Goal: Task Accomplishment & Management: Use online tool/utility

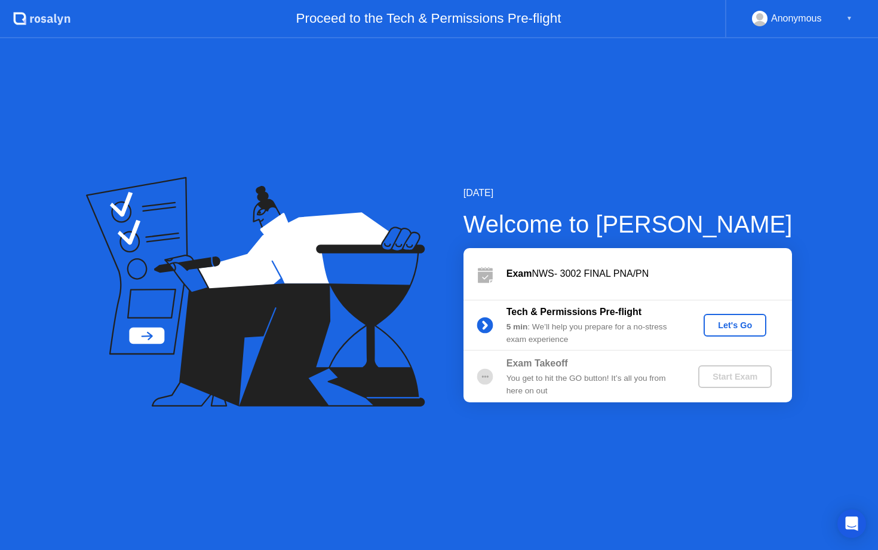
click at [724, 323] on div "Let's Go" at bounding box center [735, 325] width 53 height 10
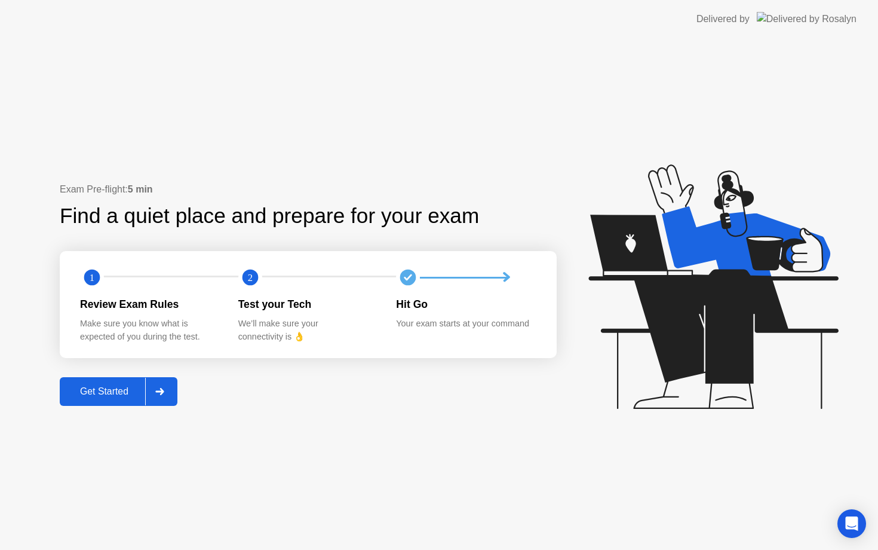
click at [116, 400] on button "Get Started" at bounding box center [119, 391] width 118 height 29
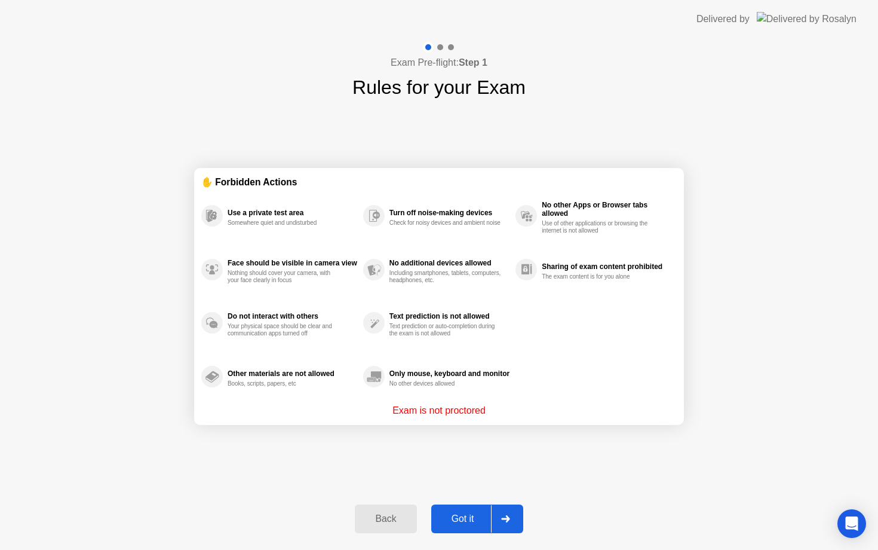
click at [465, 520] on div "Got it" at bounding box center [463, 518] width 56 height 11
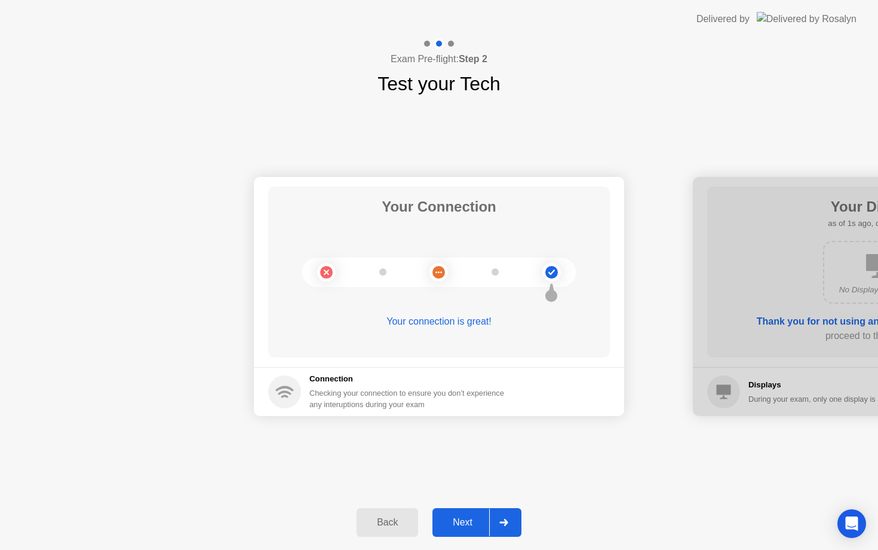
click at [465, 524] on div "Next" at bounding box center [462, 522] width 53 height 11
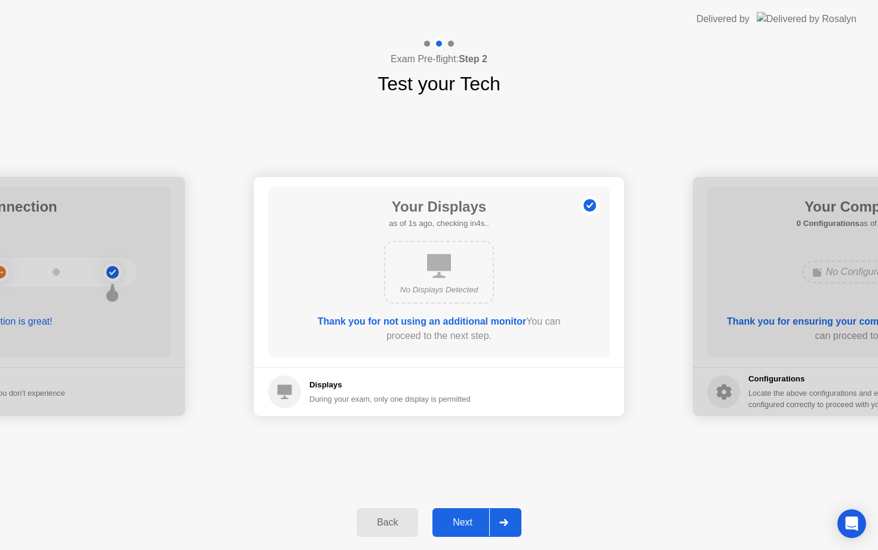
click at [465, 524] on div "Next" at bounding box center [462, 522] width 53 height 11
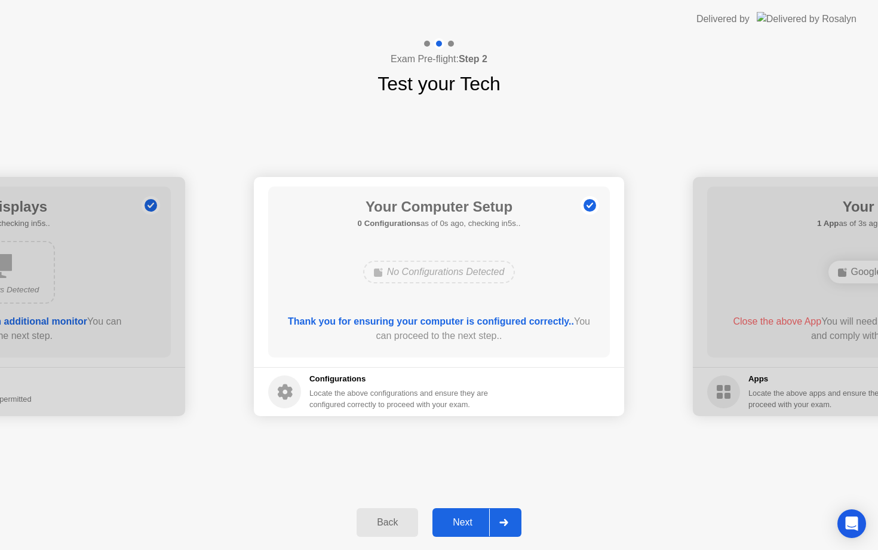
click at [465, 524] on div "Next" at bounding box center [462, 522] width 53 height 11
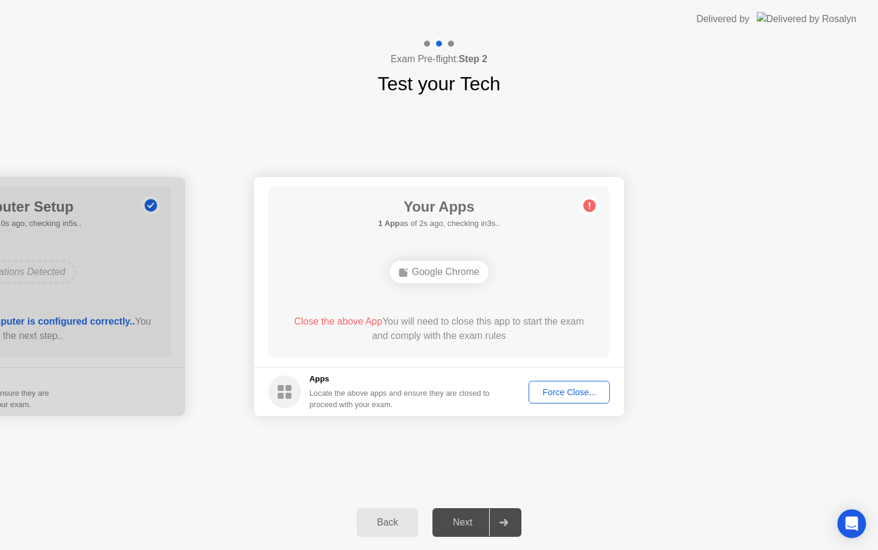
click at [560, 387] on div "Force Close..." at bounding box center [569, 392] width 73 height 10
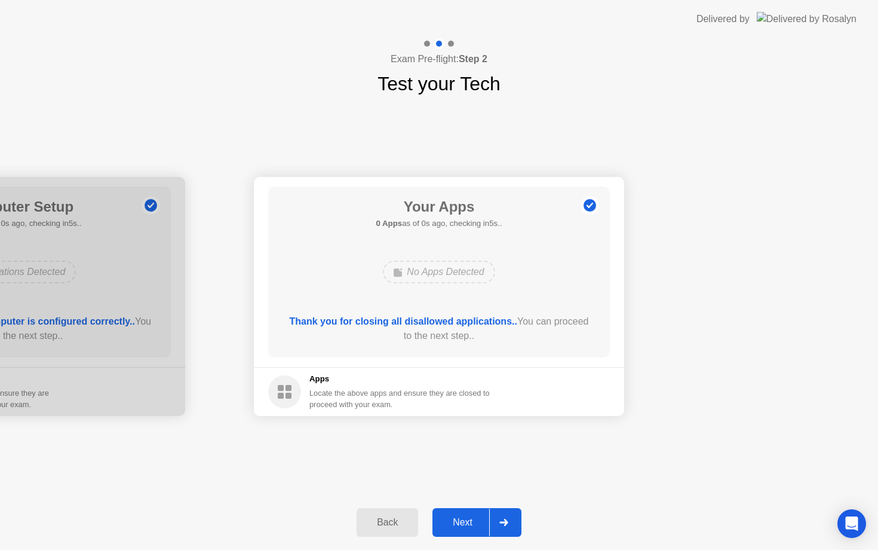
click at [477, 523] on div "Next" at bounding box center [462, 522] width 53 height 11
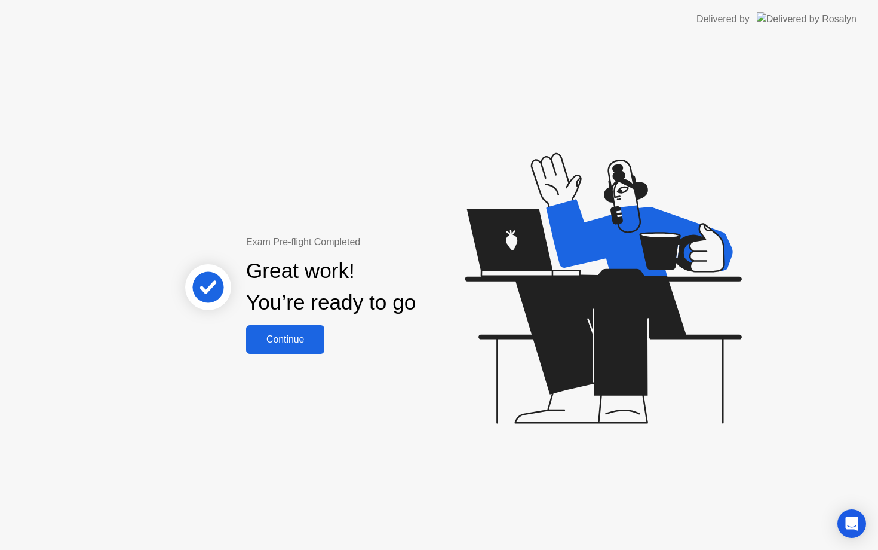
click at [283, 336] on div "Continue" at bounding box center [285, 339] width 71 height 11
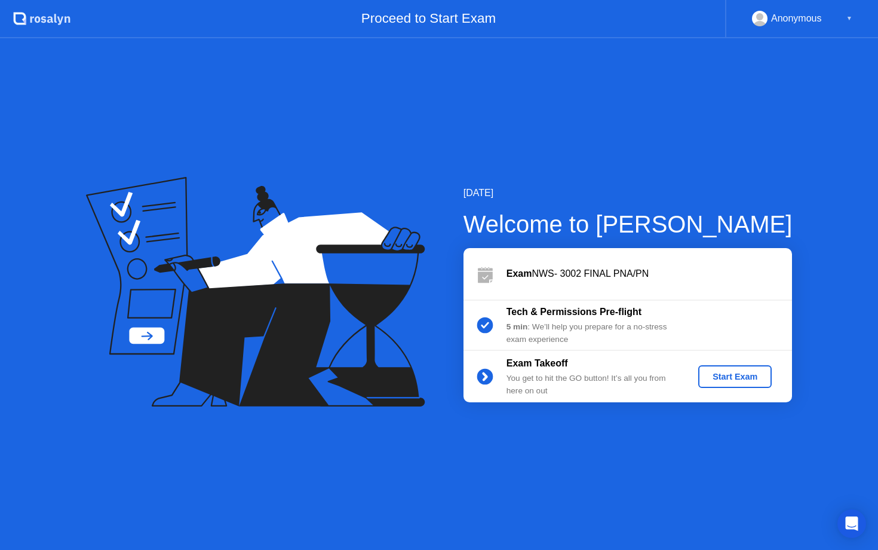
click at [736, 378] on div "Start Exam" at bounding box center [735, 377] width 64 height 10
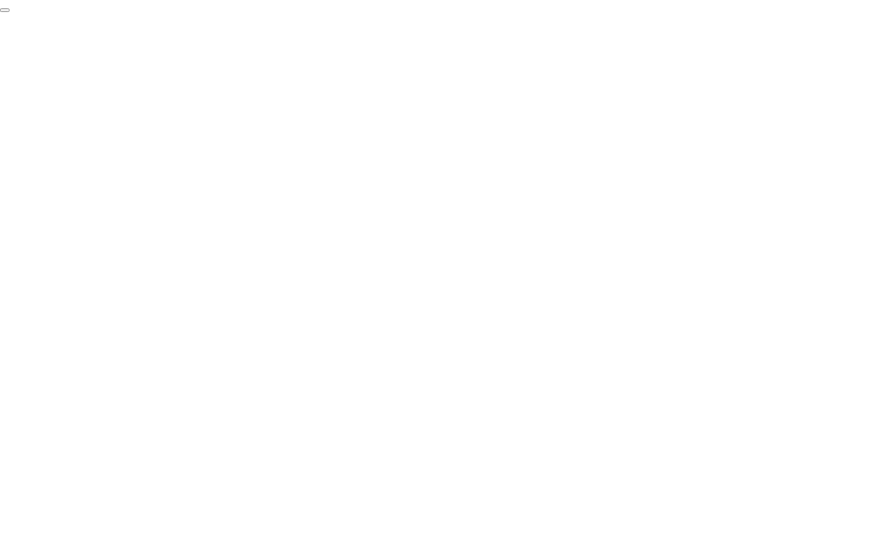
click at [10, 12] on button "End Proctoring Session" at bounding box center [5, 10] width 10 height 4
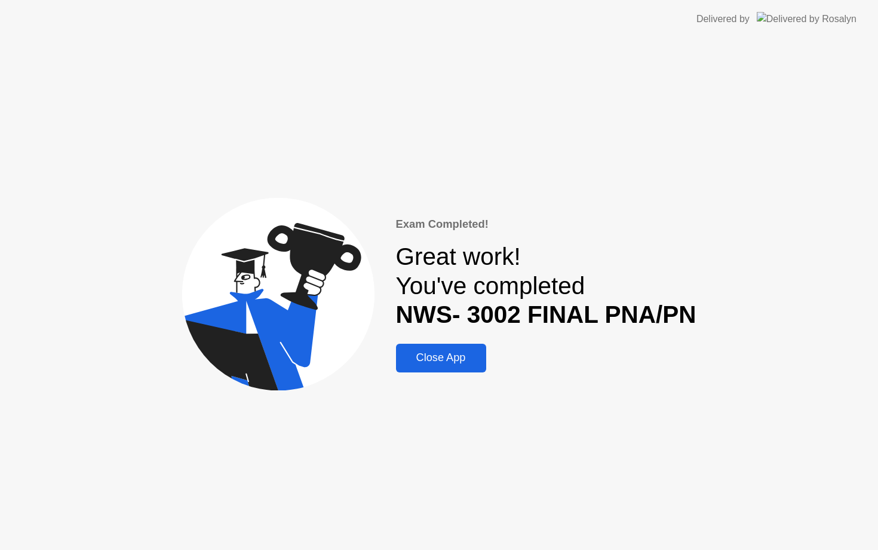
click at [449, 354] on div "Close App" at bounding box center [441, 357] width 83 height 13
